Goal: Task Accomplishment & Management: Complete application form

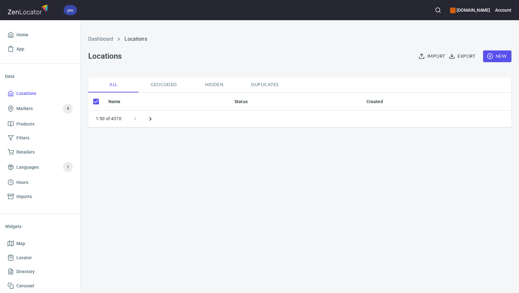
checkbox input "false"
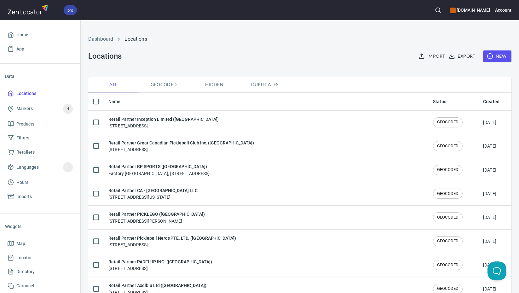
click at [501, 57] on span "New" at bounding box center [498, 56] width 18 height 8
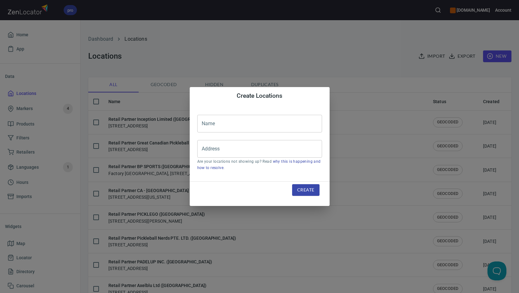
click at [262, 126] on input "text" at bounding box center [259, 124] width 125 height 18
paste input "Oribags Sdn Bhd ([GEOGRAPHIC_DATA])"
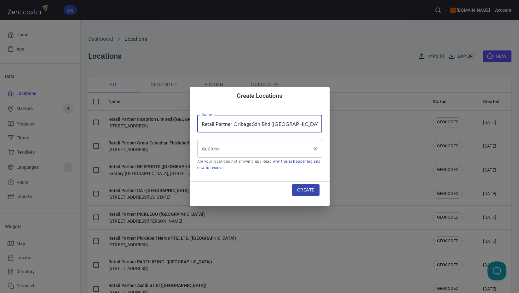
type input "Retail Partner Oribags Sdn Bhd ([GEOGRAPHIC_DATA])"
click at [250, 150] on input "Address" at bounding box center [255, 149] width 110 height 12
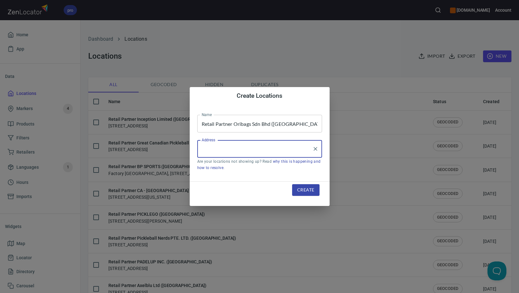
paste input "[STREET_ADDRESS]"
click at [264, 150] on input "[STREET_ADDRESS]" at bounding box center [255, 149] width 110 height 12
paste input "Setia Alam"
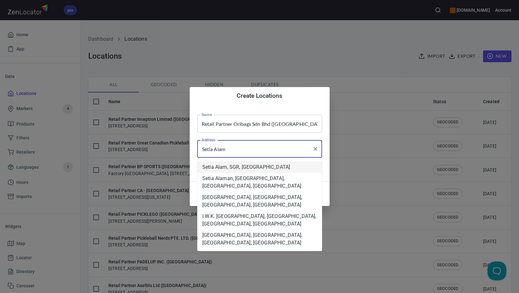
click at [238, 168] on li "Setia Alam, SGR, [GEOGRAPHIC_DATA]" at bounding box center [259, 166] width 125 height 11
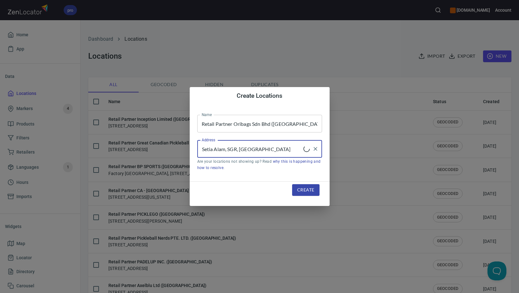
type input "Setia Alam, SGR, [GEOGRAPHIC_DATA]"
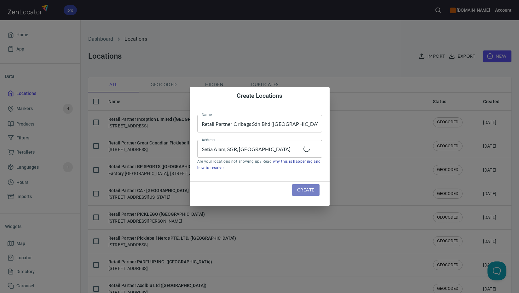
click at [310, 189] on span "Create" at bounding box center [305, 190] width 17 height 8
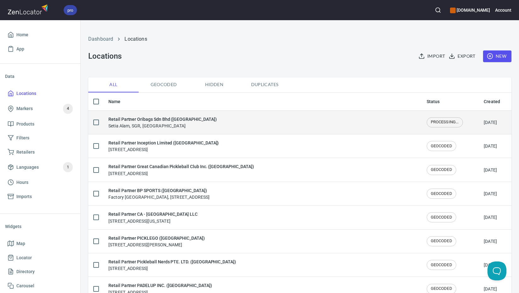
click at [252, 129] on td "Retail Partner Oribags Sdn Bhd ([GEOGRAPHIC_DATA]) [GEOGRAPHIC_DATA], [GEOGRAPH…" at bounding box center [262, 122] width 319 height 24
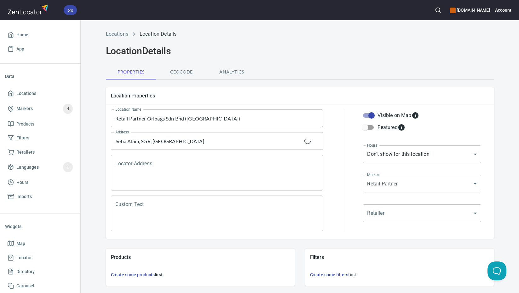
click at [228, 167] on textarea "Locator Address" at bounding box center [217, 173] width 204 height 24
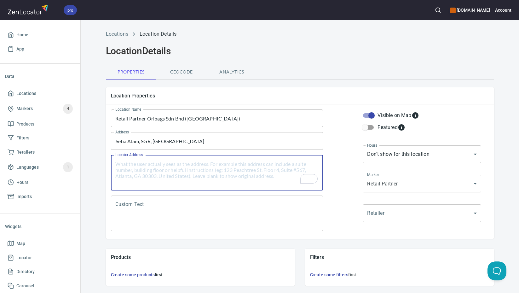
paste textarea "[STREET_ADDRESS]"
type textarea "[STREET_ADDRESS]"
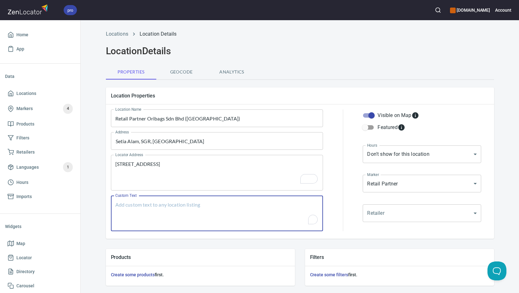
click at [214, 203] on textarea "Custom Text" at bounding box center [217, 214] width 204 height 24
paste textarea "Brands Carried: SelkirkJoola [PERSON_NAME] Engage Standout [GEOGRAPHIC_DATA] Re…"
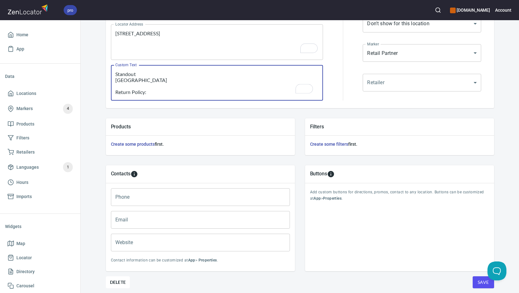
scroll to position [131, 0]
type textarea "Brands Carried: SelkirkJoola [PERSON_NAME] Engage Standout [GEOGRAPHIC_DATA] Re…"
click at [187, 201] on input "Phone" at bounding box center [200, 197] width 179 height 18
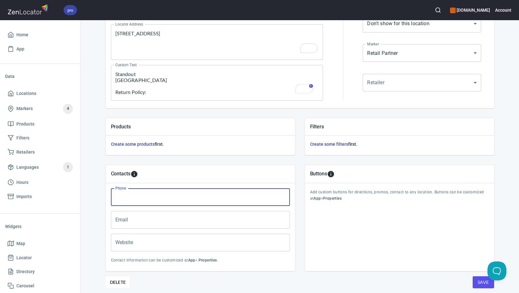
paste input "[PHONE_NUMBER]"
type input "[PHONE_NUMBER]"
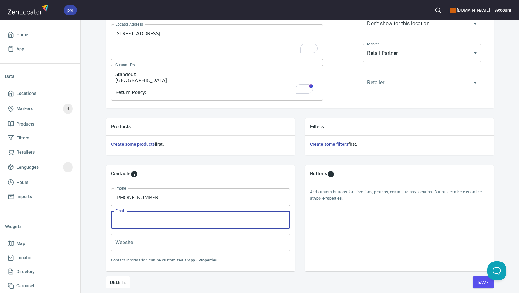
paste input "[EMAIL_ADDRESS][DOMAIN_NAME]"
type input "[EMAIL_ADDRESS][DOMAIN_NAME]"
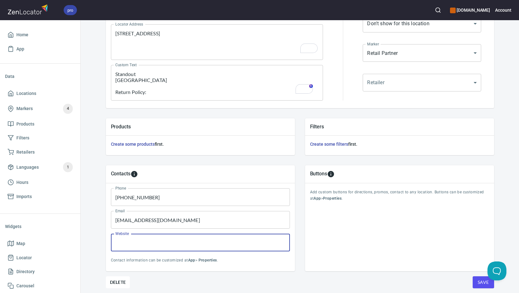
paste input "[DOMAIN_NAME]"
type input "[DOMAIN_NAME]"
click at [478, 281] on span "Save" at bounding box center [483, 282] width 11 height 8
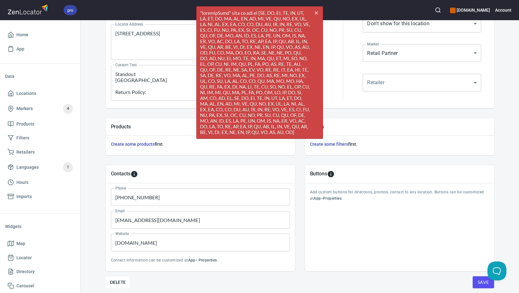
scroll to position [1, 0]
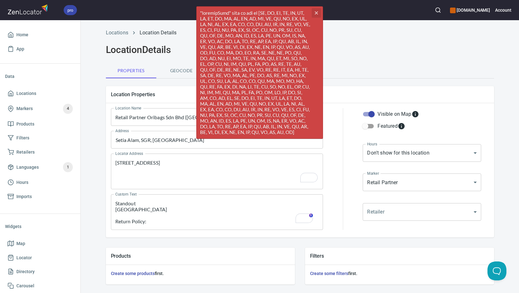
click at [318, 12] on icon "cross" at bounding box center [316, 12] width 5 height 5
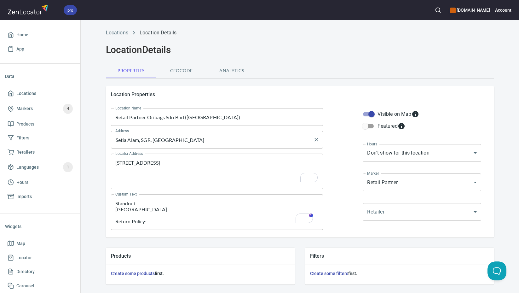
click at [208, 138] on input "Setia Alam, SGR, [GEOGRAPHIC_DATA]" at bounding box center [212, 140] width 197 height 12
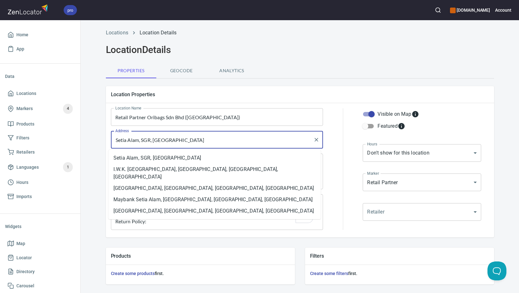
click at [208, 138] on input "Setia Alam, SGR, [GEOGRAPHIC_DATA]" at bounding box center [212, 140] width 197 height 12
paste input "text"
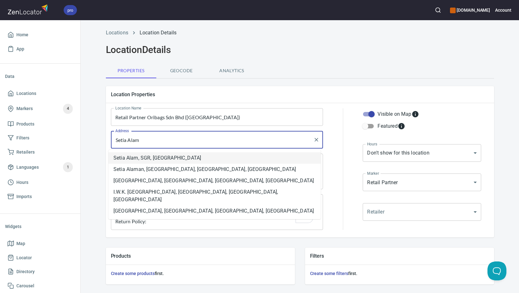
click at [162, 160] on li "Setia Alam, SGR, [GEOGRAPHIC_DATA]" at bounding box center [214, 157] width 213 height 11
type input "Setia Alam, SGR, [GEOGRAPHIC_DATA]"
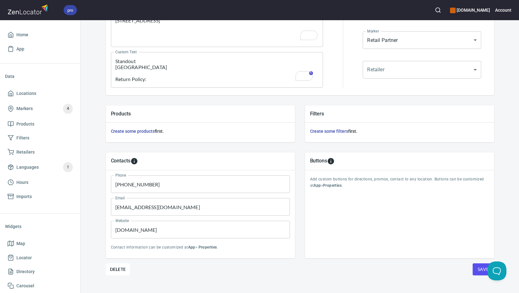
scroll to position [154, 0]
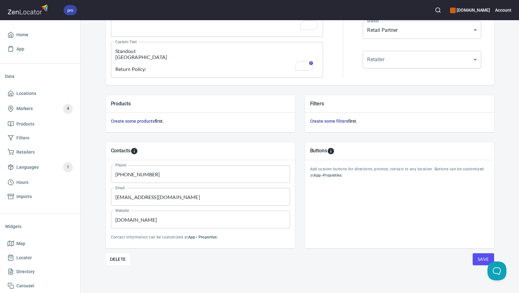
click at [475, 260] on button "Save" at bounding box center [483, 259] width 21 height 12
click at [50, 95] on span "Locations" at bounding box center [40, 94] width 65 height 8
